Goal: Information Seeking & Learning: Find specific fact

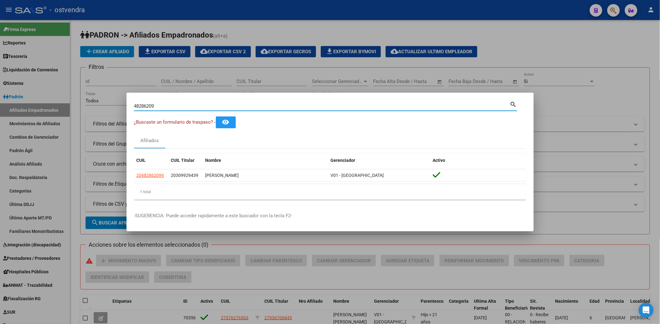
click at [612, 46] on div at bounding box center [330, 162] width 660 height 324
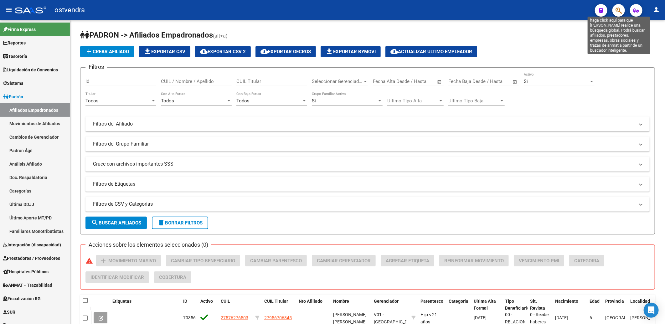
click at [618, 9] on icon "button" at bounding box center [619, 10] width 6 height 7
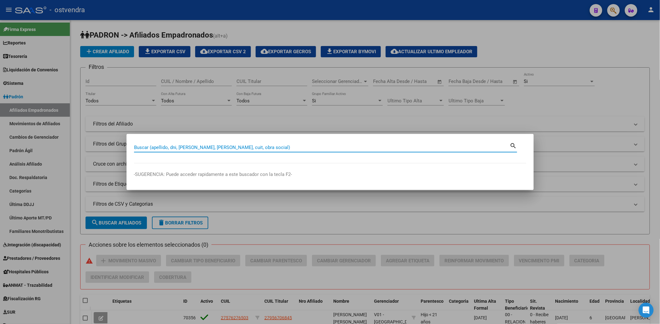
click at [236, 146] on input "Buscar (apellido, dni, cuil, nro traspaso, cuit, obra social)" at bounding box center [322, 148] width 376 height 6
paste input "40060662"
type input "40060662"
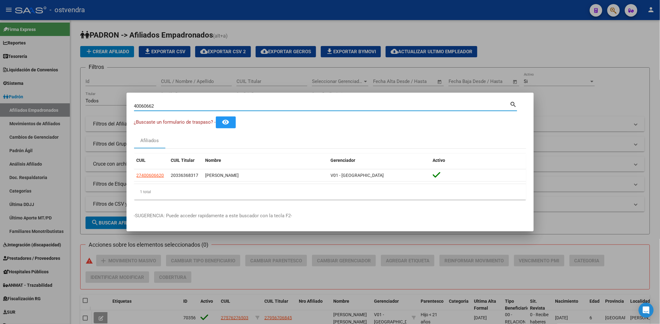
click at [575, 68] on div at bounding box center [330, 162] width 660 height 324
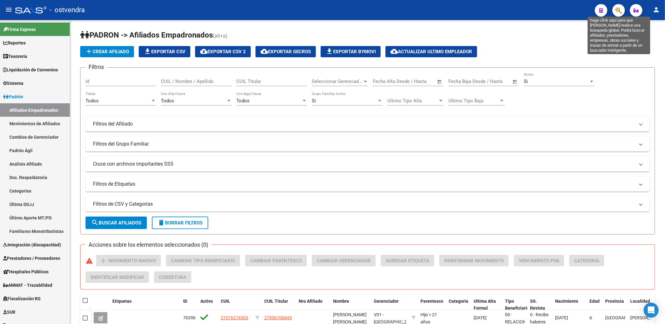
click at [619, 11] on icon "button" at bounding box center [619, 10] width 6 height 7
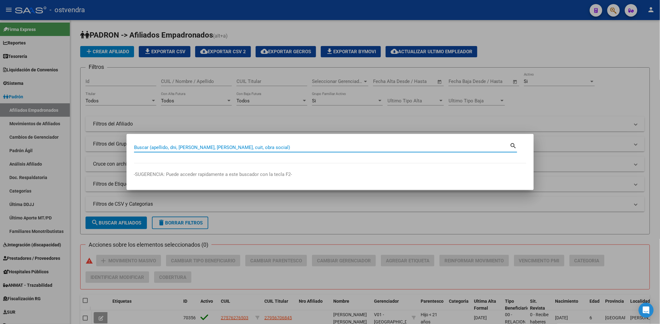
click at [370, 146] on input "Buscar (apellido, dni, cuil, nro traspaso, cuit, obra social)" at bounding box center [322, 148] width 376 height 6
paste input "28920673"
type input "28920673"
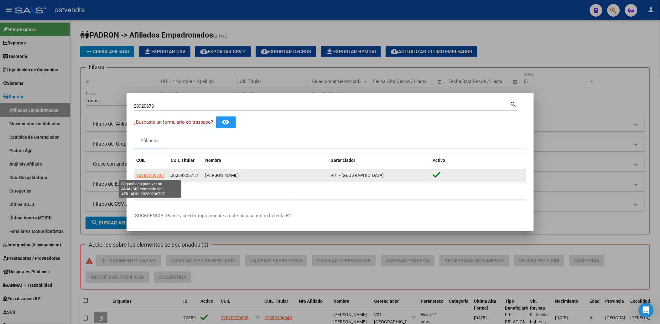
click at [147, 174] on span "20289206737" at bounding box center [151, 175] width 28 height 5
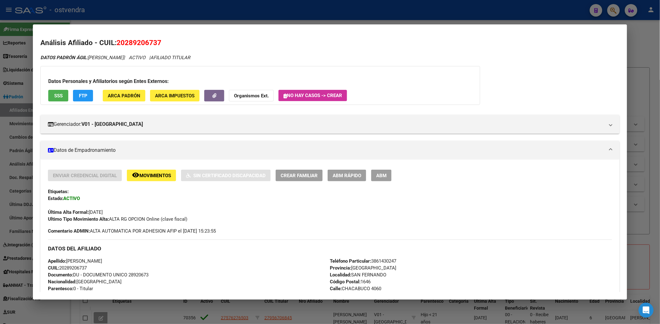
click at [635, 33] on div at bounding box center [330, 162] width 660 height 324
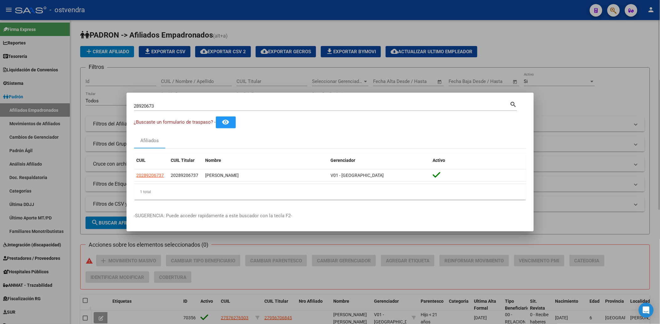
click at [567, 57] on div at bounding box center [330, 162] width 660 height 324
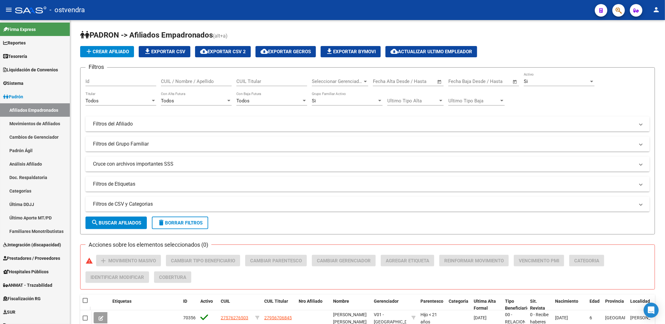
click at [616, 8] on icon "button" at bounding box center [619, 10] width 6 height 7
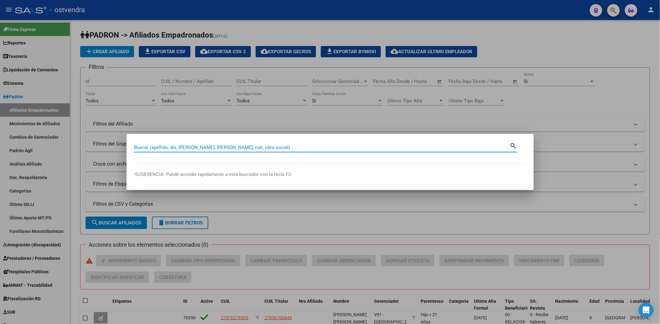
paste input "20289206737"
type input "20289206737"
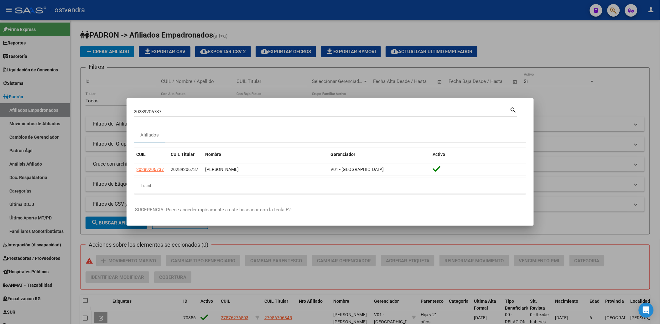
click at [584, 33] on div at bounding box center [330, 162] width 660 height 324
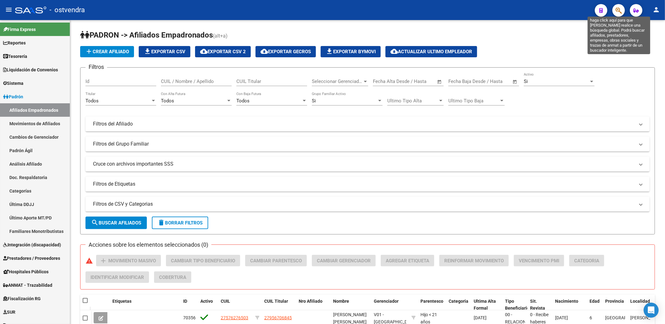
click at [620, 10] on icon "button" at bounding box center [619, 10] width 6 height 7
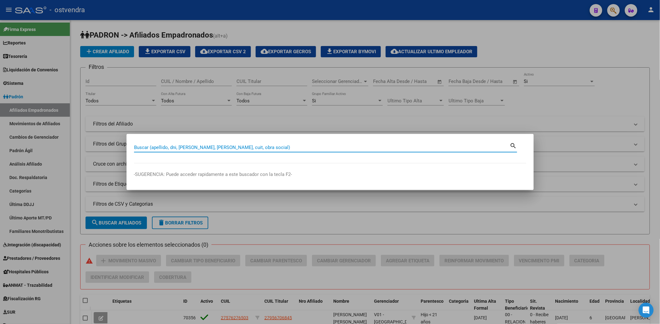
click at [368, 145] on input "Buscar (apellido, dni, cuil, nro traspaso, cuit, obra social)" at bounding box center [322, 148] width 376 height 6
type input "alvide"
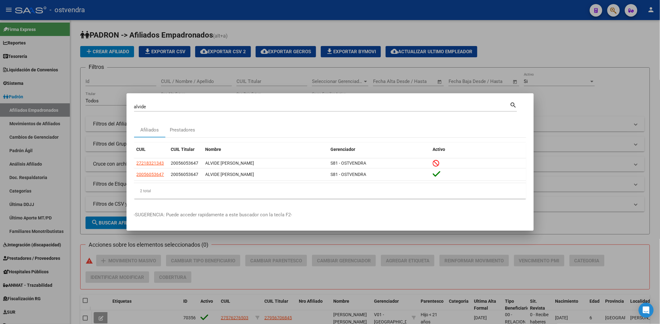
click at [552, 44] on div at bounding box center [330, 162] width 660 height 324
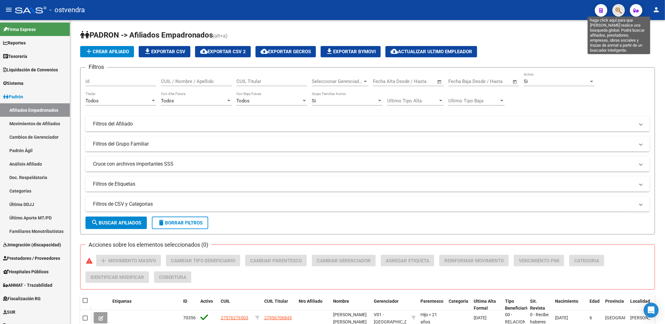
click at [619, 8] on icon "button" at bounding box center [619, 10] width 6 height 7
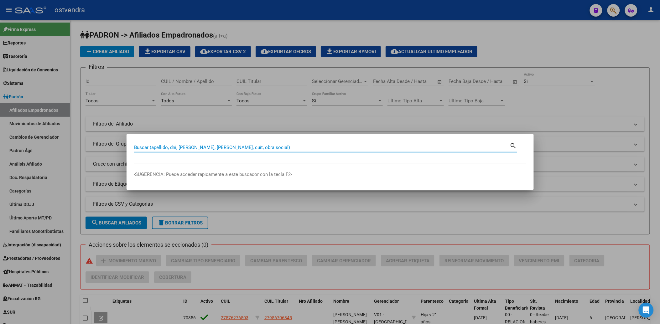
click at [303, 149] on input "Buscar (apellido, dni, cuil, nro traspaso, cuit, obra social)" at bounding box center [322, 148] width 376 height 6
paste input "30047049"
type input "30047049"
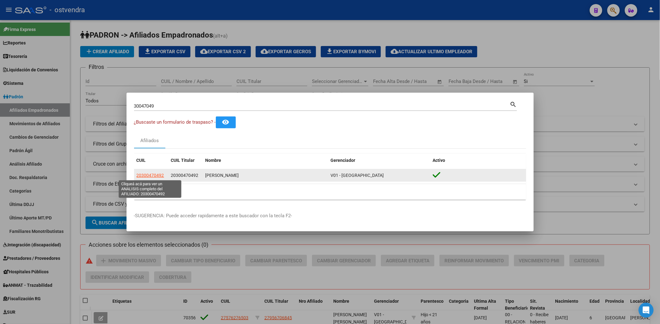
click at [150, 175] on span "20300470492" at bounding box center [151, 175] width 28 height 5
type textarea "20300470492"
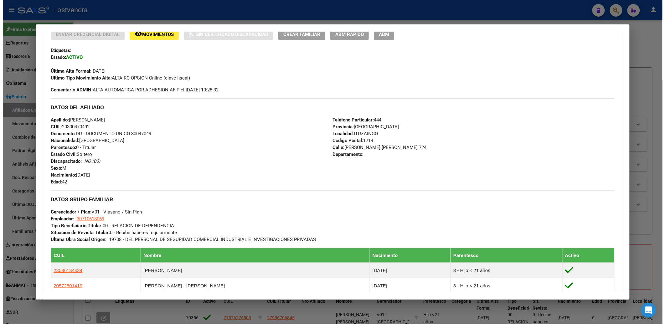
scroll to position [276, 0]
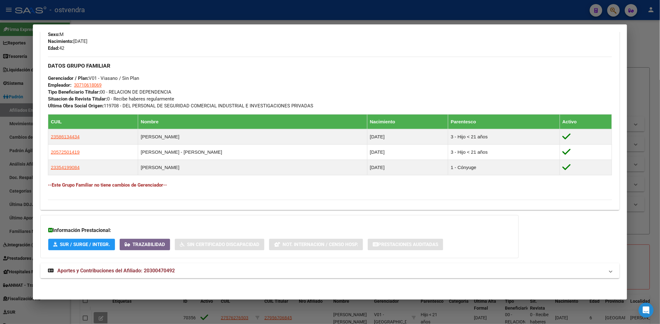
click at [645, 30] on div at bounding box center [330, 162] width 660 height 324
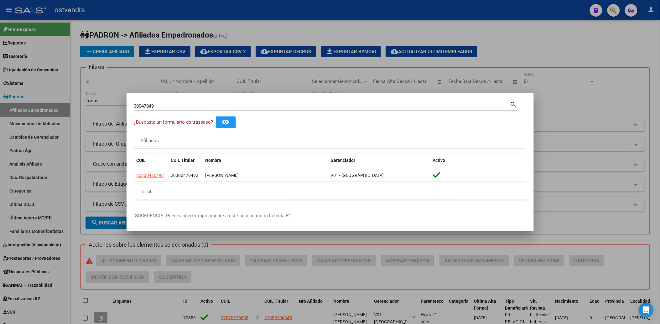
click at [573, 55] on div at bounding box center [330, 162] width 660 height 324
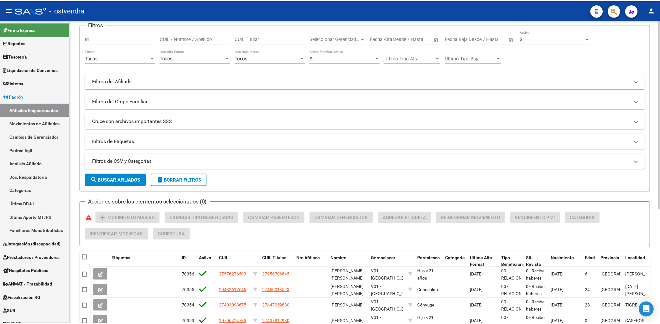
scroll to position [0, 0]
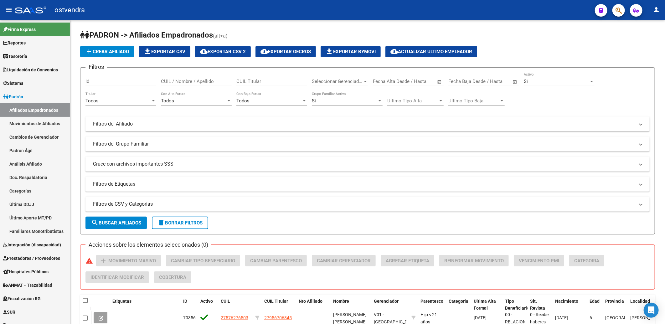
click at [616, 10] on icon "button" at bounding box center [619, 10] width 6 height 7
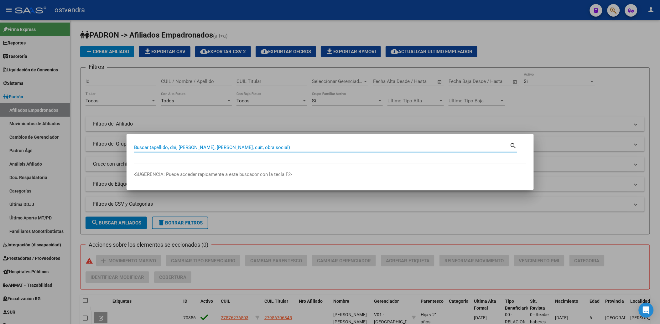
click at [375, 146] on input "Buscar (apellido, dni, cuil, nro traspaso, cuit, obra social)" at bounding box center [322, 148] width 376 height 6
paste input "30047049"
type input "30047049"
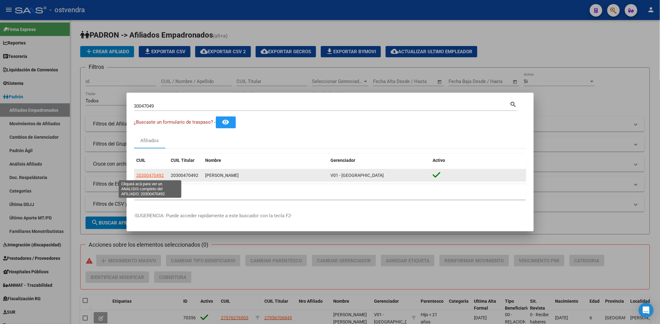
click at [154, 176] on span "20300470492" at bounding box center [151, 175] width 28 height 5
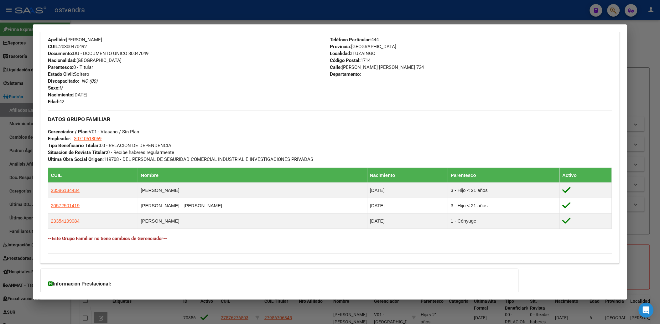
scroll to position [276, 0]
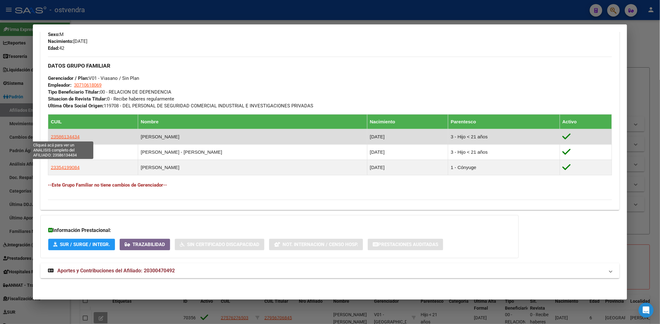
click at [65, 136] on span "23586134434" at bounding box center [65, 136] width 29 height 5
type textarea "23586134434"
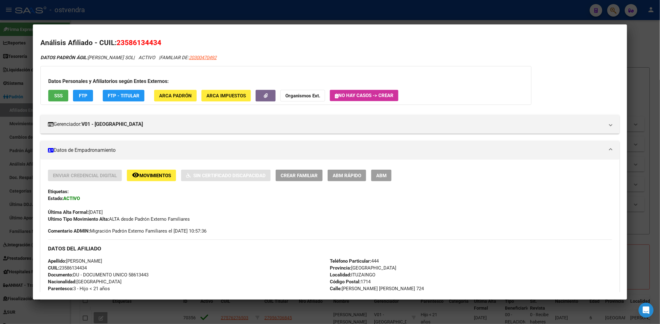
drag, startPoint x: 123, startPoint y: 41, endPoint x: 156, endPoint y: 44, distance: 33.1
click at [156, 44] on span "23586134434" at bounding box center [139, 43] width 45 height 8
copy span "58613443"
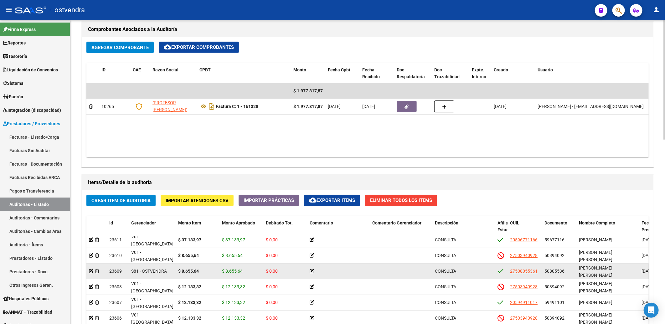
scroll to position [139, 0]
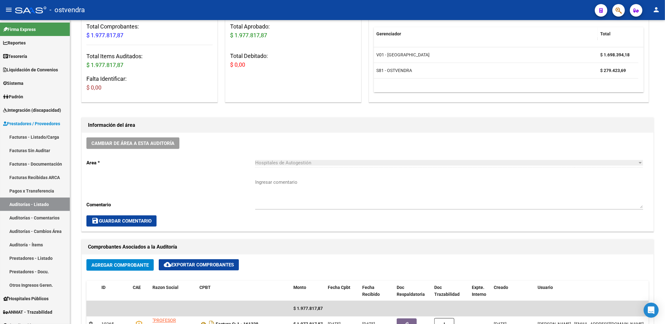
scroll to position [0, 0]
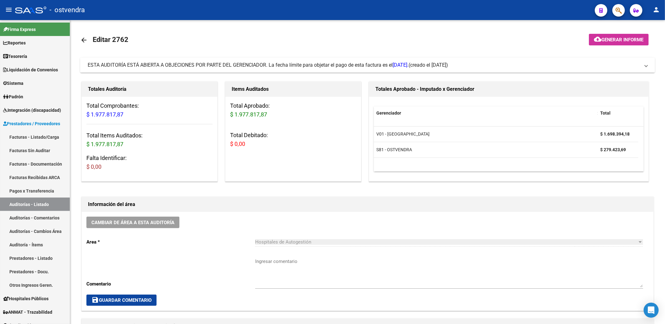
click at [649, 66] on mat-expansion-panel-header "ESTA AUDITORÍA ESTÁ ABIERTA A OBJECIONES POR PARTE DEL GERENCIADOR. La fecha lí…" at bounding box center [367, 65] width 575 height 15
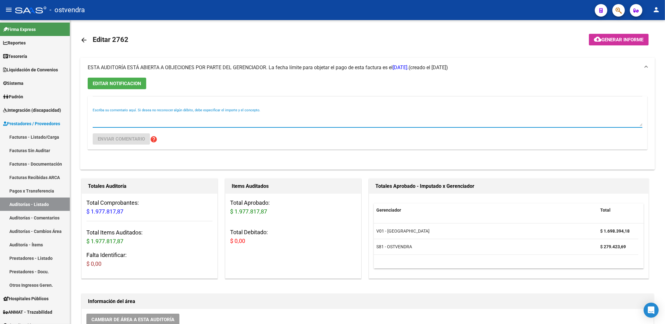
click at [123, 119] on textarea "Escriba su comentario aquí. Si desea no reconocer algún débito, debe especifica…" at bounding box center [368, 120] width 550 height 13
type textarea "Auditoría confirmada $ 279.423,69"
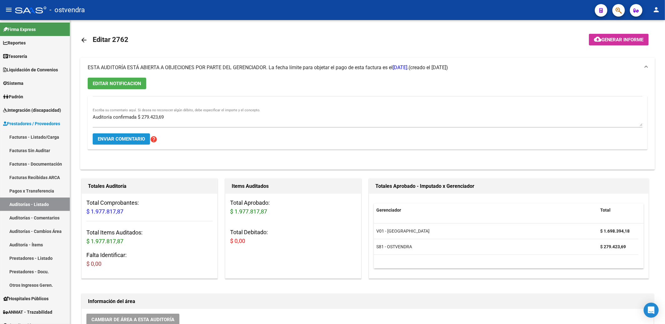
click at [130, 140] on span "Enviar comentario" at bounding box center [121, 139] width 47 height 6
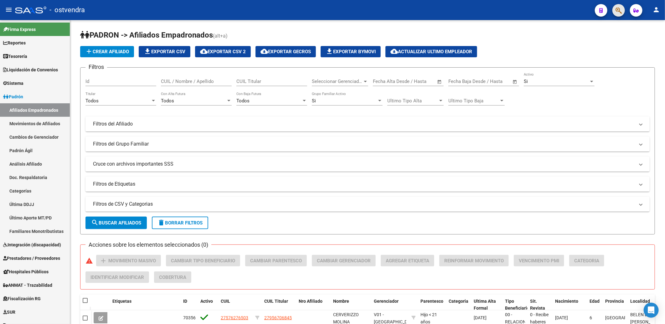
click at [620, 6] on span "button" at bounding box center [619, 10] width 6 height 13
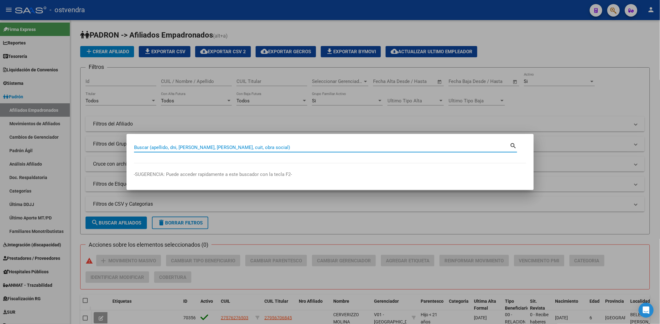
click at [344, 148] on input "Buscar (apellido, dni, cuil, nro traspaso, cuit, obra social)" at bounding box center [322, 148] width 376 height 6
paste input "30047049"
type input "30047049"
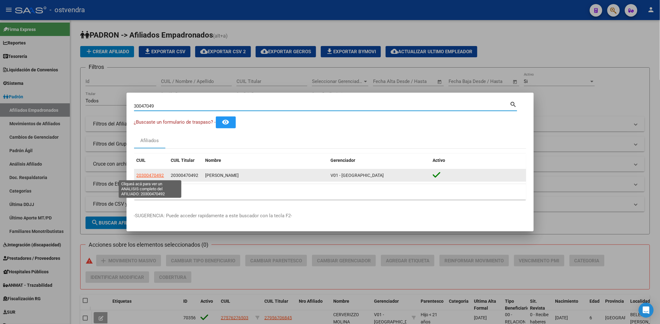
click at [142, 176] on span "20300470492" at bounding box center [151, 175] width 28 height 5
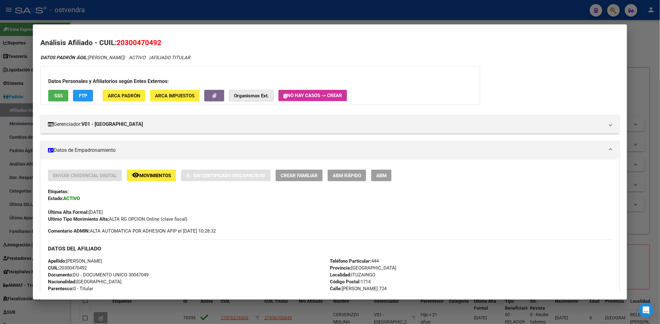
click at [250, 95] on strong "Organismos Ext." at bounding box center [251, 96] width 35 height 6
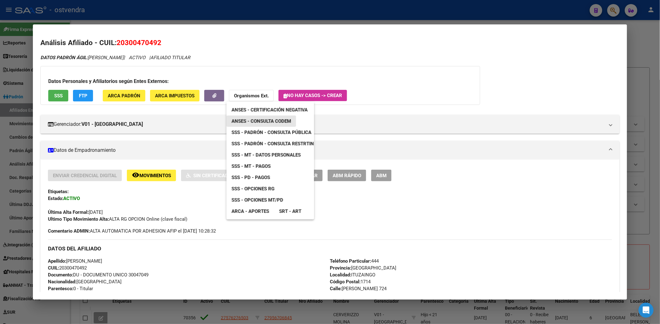
click at [272, 120] on span "ANSES - Consulta CODEM" at bounding box center [261, 121] width 60 height 6
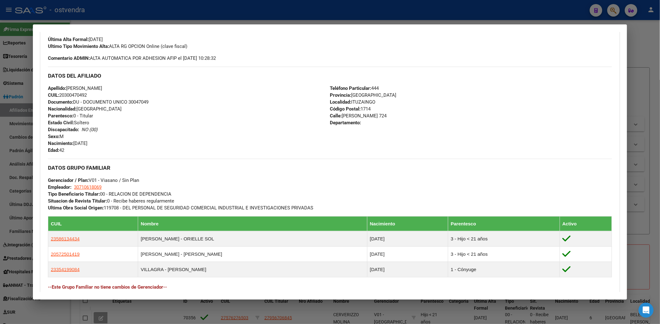
scroll to position [174, 0]
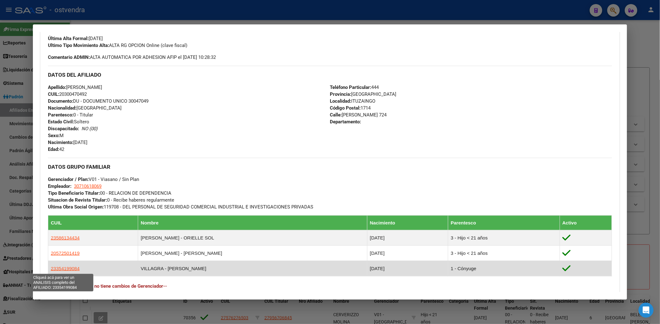
click at [63, 269] on span "23354199084" at bounding box center [65, 268] width 29 height 5
type textarea "23354199084"
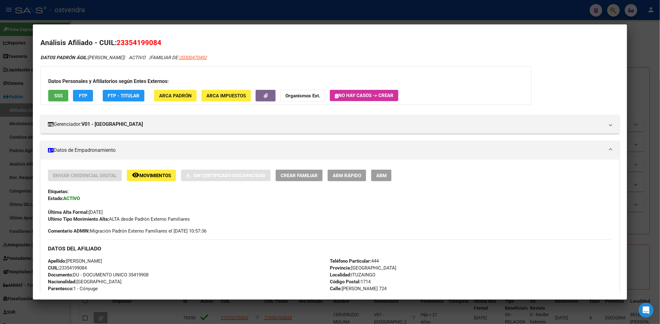
drag, startPoint x: 123, startPoint y: 39, endPoint x: 154, endPoint y: 39, distance: 30.7
click at [154, 39] on span "23354199084" at bounding box center [139, 43] width 45 height 8
copy span "35419908"
